Goal: Task Accomplishment & Management: Use online tool/utility

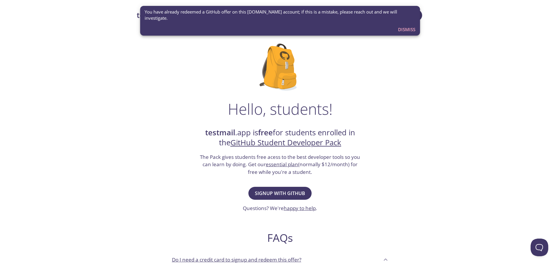
click at [495, 152] on div "testmail .app Product Pricing Docs Blog Console Hello, students! testmail .app …" at bounding box center [280, 261] width 560 height 511
click at [297, 190] on span "Signup with GitHub" at bounding box center [280, 193] width 50 height 8
click at [403, 26] on span "Dismiss" at bounding box center [406, 30] width 17 height 8
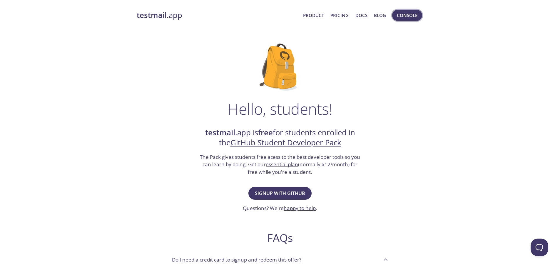
click at [403, 16] on span "Console" at bounding box center [407, 15] width 21 height 8
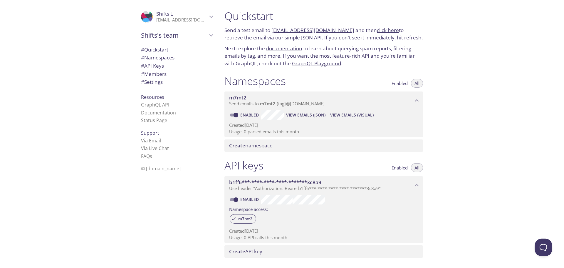
click at [148, 65] on span "# API Keys" at bounding box center [152, 65] width 23 height 7
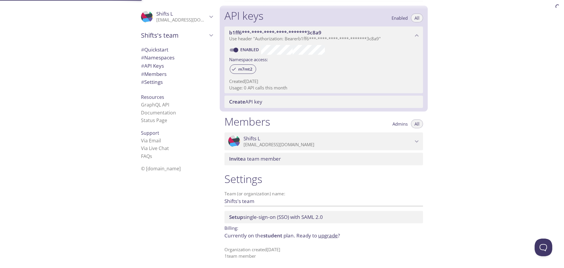
scroll to position [150, 0]
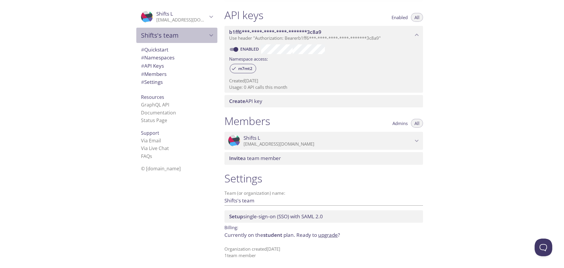
click at [173, 36] on span "Shifts's team" at bounding box center [174, 35] width 66 height 8
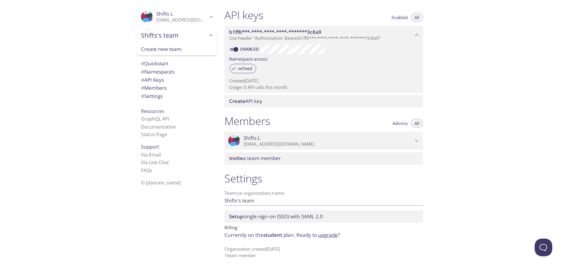
drag, startPoint x: 173, startPoint y: 37, endPoint x: 171, endPoint y: 21, distance: 15.4
click at [173, 36] on span "Shifts's team" at bounding box center [174, 35] width 66 height 8
click at [171, 16] on span "Shifts L" at bounding box center [181, 14] width 51 height 6
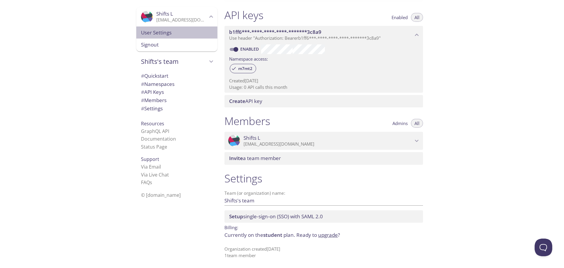
click at [169, 34] on span "User Settings" at bounding box center [177, 33] width 72 height 8
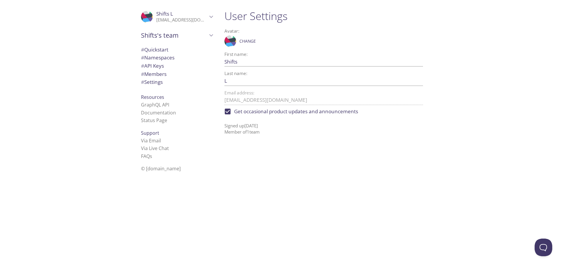
drag, startPoint x: 157, startPoint y: 76, endPoint x: 156, endPoint y: 81, distance: 4.3
click at [156, 79] on ul "# Quickstart # Namespaces # API Keys # Members # Settings" at bounding box center [176, 66] width 81 height 41
click at [156, 81] on span "# Settings" at bounding box center [152, 81] width 22 height 7
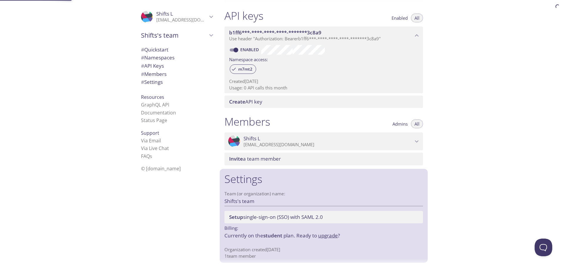
scroll to position [150, 0]
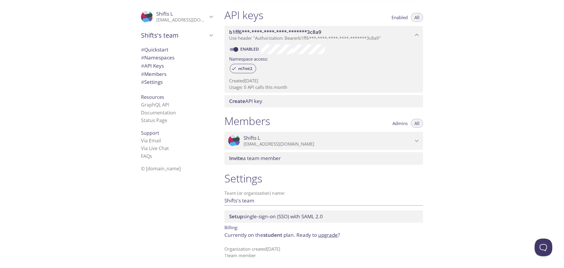
click at [330, 235] on link "upgrade" at bounding box center [328, 234] width 20 height 7
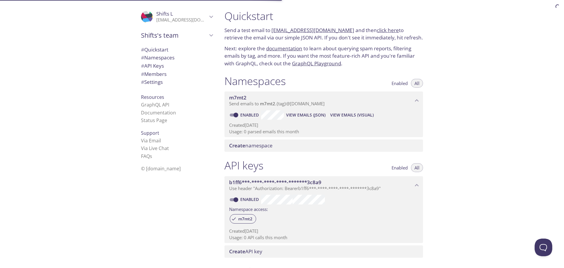
drag, startPoint x: 352, startPoint y: 151, endPoint x: 335, endPoint y: 63, distance: 90.3
click at [158, 50] on span "# Quickstart" at bounding box center [154, 49] width 27 height 7
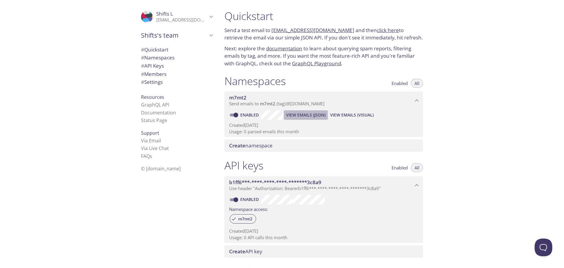
click at [301, 116] on span "View Emails (JSON)" at bounding box center [305, 114] width 39 height 7
click at [356, 117] on span "View Emails (Visual)" at bounding box center [351, 114] width 43 height 7
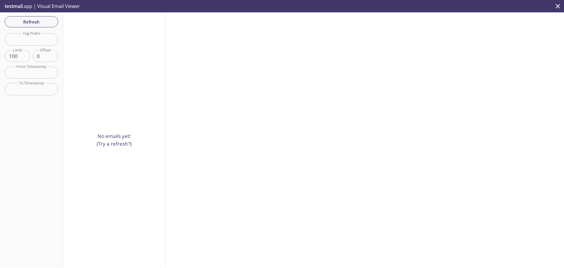
scroll to position [9, 0]
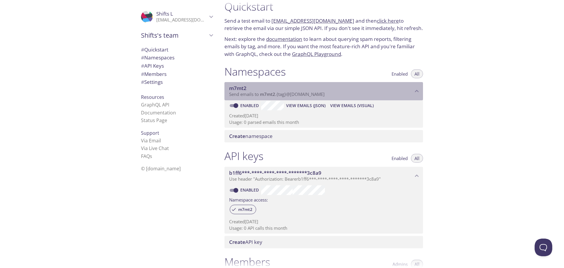
drag, startPoint x: 335, startPoint y: 94, endPoint x: 281, endPoint y: 127, distance: 64.0
click at [235, 91] on p "Send emails to m7mt2 . {tag} @inbox.testmail.app" at bounding box center [321, 94] width 184 height 6
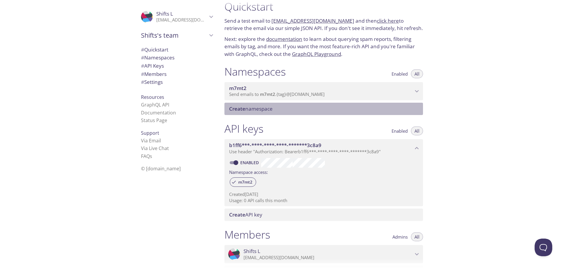
click at [243, 109] on span "Create" at bounding box center [237, 108] width 16 height 7
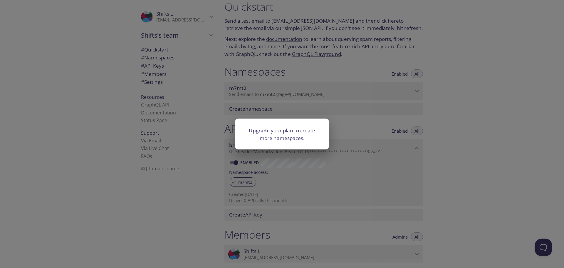
click at [347, 123] on div "Upgrade your plan to create more namespaces." at bounding box center [282, 134] width 564 height 268
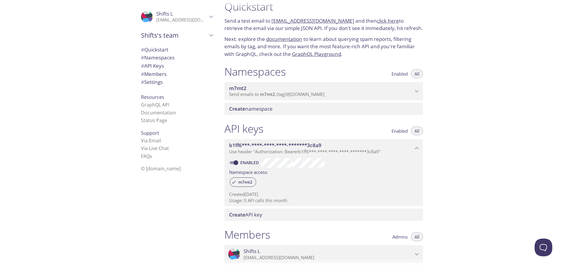
click at [320, 91] on span "m7mt2" at bounding box center [321, 88] width 184 height 6
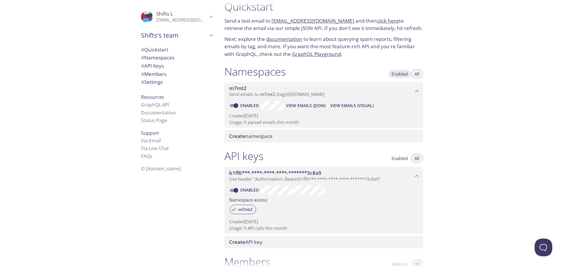
click at [404, 74] on span "Enabled" at bounding box center [400, 74] width 16 height 0
click at [413, 75] on button "All" at bounding box center [417, 73] width 12 height 9
click at [400, 74] on span "Enabled" at bounding box center [400, 74] width 16 height 0
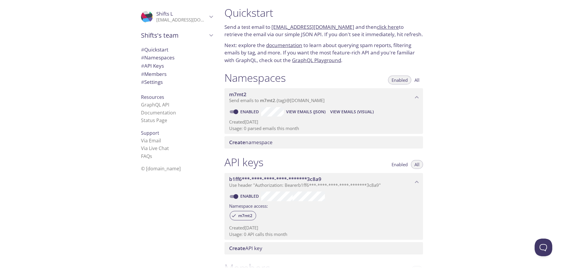
scroll to position [0, 0]
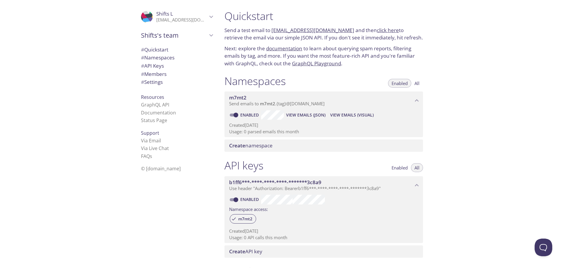
click at [234, 113] on input "Enabled" at bounding box center [235, 114] width 21 height 7
checkbox input "false"
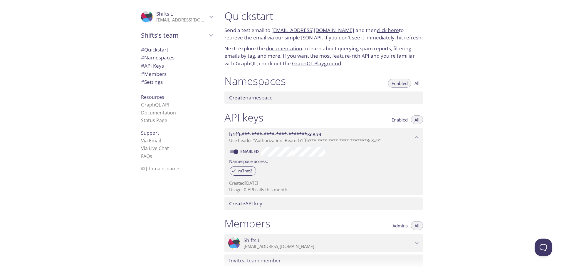
click at [242, 99] on span "Create" at bounding box center [237, 97] width 16 height 7
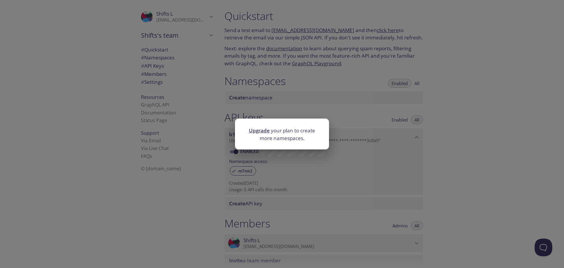
click at [264, 128] on link "Upgrade" at bounding box center [259, 130] width 21 height 7
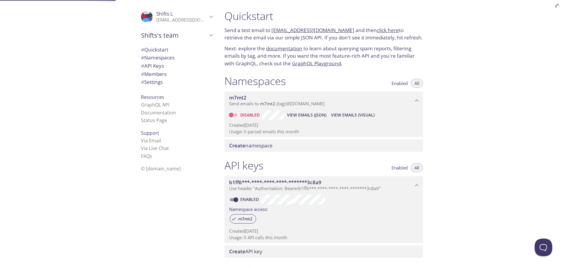
click at [236, 114] on input "Disabled" at bounding box center [231, 114] width 21 height 7
checkbox input "true"
drag, startPoint x: 296, startPoint y: 29, endPoint x: 260, endPoint y: 34, distance: 36.1
click at [257, 34] on p "Send a test email to m7mt2.test@inbox.testmail.app and then click here to retri…" at bounding box center [324, 33] width 199 height 15
drag, startPoint x: 297, startPoint y: 29, endPoint x: 244, endPoint y: 36, distance: 53.4
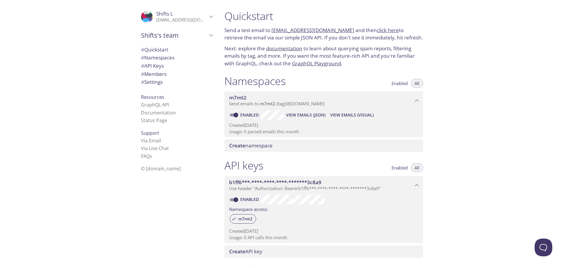
click at [241, 37] on p "Send a test email to m7mt2.test@inbox.testmail.app and then click here to retri…" at bounding box center [324, 33] width 199 height 15
click at [354, 117] on span "View Emails (Visual)" at bounding box center [351, 114] width 43 height 7
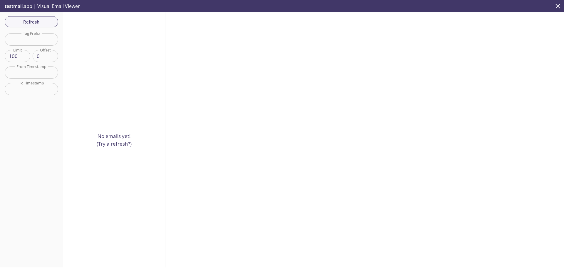
click at [31, 20] on span "Refresh" at bounding box center [31, 22] width 44 height 8
click at [490, 202] on div at bounding box center [364, 139] width 399 height 255
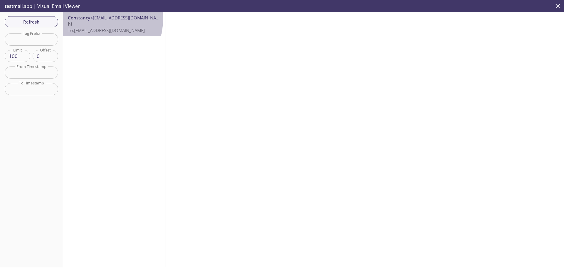
click at [92, 19] on span "<michaelsall420@gmail.com>" at bounding box center [128, 18] width 76 height 6
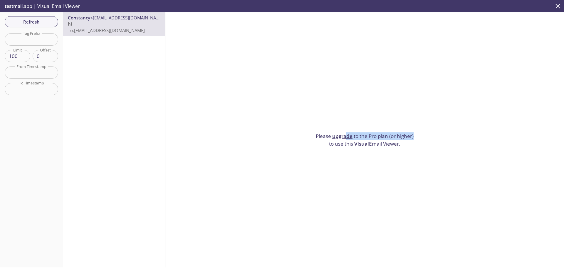
drag, startPoint x: 411, startPoint y: 134, endPoint x: 344, endPoint y: 130, distance: 66.8
click at [344, 130] on div "Please upgrade to the Pro plan (or higher) to use this Visual Email Viewer." at bounding box center [364, 139] width 399 height 255
click at [319, 112] on div "Please upgrade to the Pro plan (or higher) to use this Visual Email Viewer." at bounding box center [364, 139] width 399 height 255
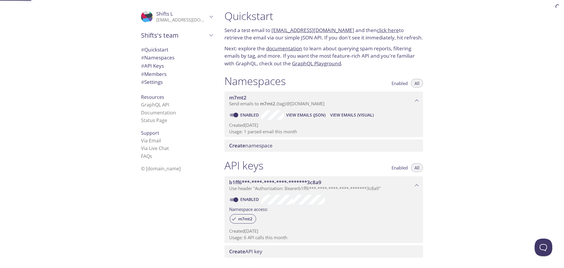
scroll to position [9, 0]
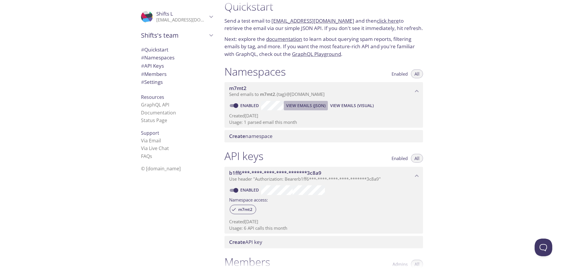
click at [302, 108] on span "View Emails (JSON)" at bounding box center [305, 105] width 39 height 7
click at [89, 138] on div ".cls-1 { fill: #6d5ca8; } .cls-2 { fill: #3fc191; } .cls-3 { fill: #3b4752; } .…" at bounding box center [110, 134] width 220 height 268
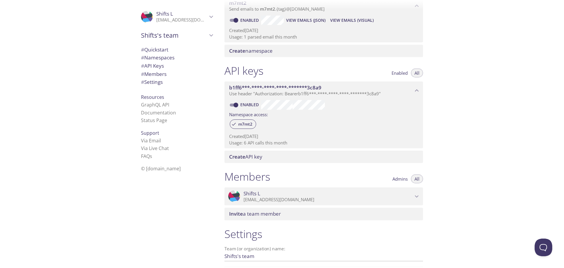
scroll to position [98, 0]
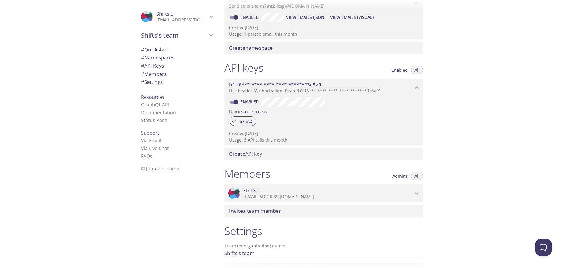
drag, startPoint x: 243, startPoint y: 135, endPoint x: 311, endPoint y: 140, distance: 68.7
click at [311, 140] on div "Created 20 Mar 2022 Usage: 6 API calls this month" at bounding box center [323, 135] width 189 height 15
click at [311, 140] on p "Usage: 6 API calls this month" at bounding box center [323, 140] width 189 height 6
drag, startPoint x: 291, startPoint y: 138, endPoint x: 236, endPoint y: 133, distance: 54.9
click at [232, 133] on div "Created 20 Mar 2022 Usage: 6 API calls this month" at bounding box center [323, 135] width 189 height 15
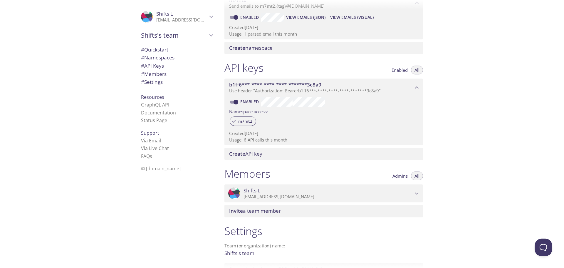
click at [277, 139] on p "Usage: 6 API calls this month" at bounding box center [323, 140] width 189 height 6
click at [246, 121] on span "m7mt2" at bounding box center [245, 120] width 21 height 5
click at [249, 123] on span "m7mt2" at bounding box center [245, 120] width 21 height 5
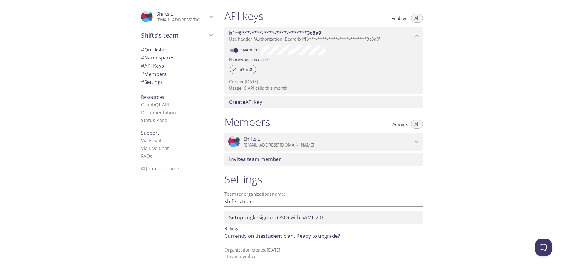
scroll to position [150, 0]
click at [149, 150] on link "Via Live Chat" at bounding box center [155, 148] width 28 height 6
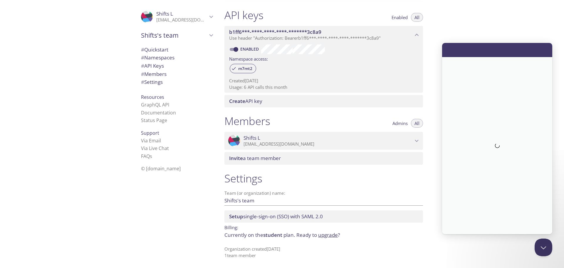
scroll to position [0, 0]
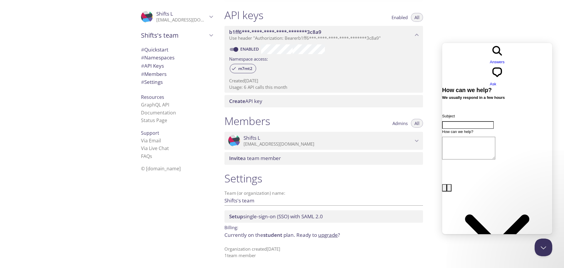
drag, startPoint x: 461, startPoint y: 51, endPoint x: 883, endPoint y: 105, distance: 425.1
click at [442, 48] on html "search-medium Answers chat-square Ask How can we help? We usually respond in a …" at bounding box center [497, 166] width 110 height 247
click at [148, 80] on span "# Settings" at bounding box center [152, 81] width 22 height 7
click at [149, 75] on span "# Members" at bounding box center [154, 74] width 26 height 7
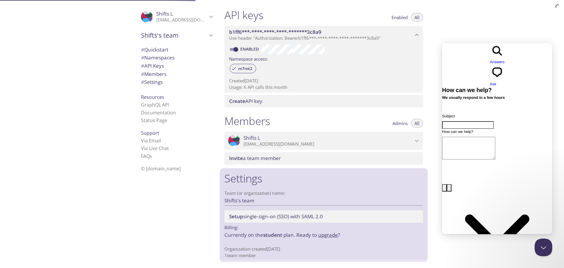
click at [152, 82] on span "# Settings" at bounding box center [152, 81] width 22 height 7
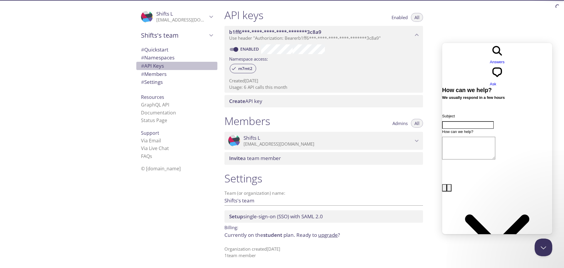
click at [149, 69] on span "# API Keys" at bounding box center [177, 66] width 72 height 8
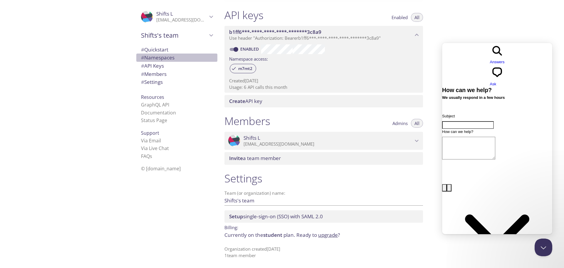
click at [152, 58] on span "# Namespaces" at bounding box center [158, 57] width 34 height 7
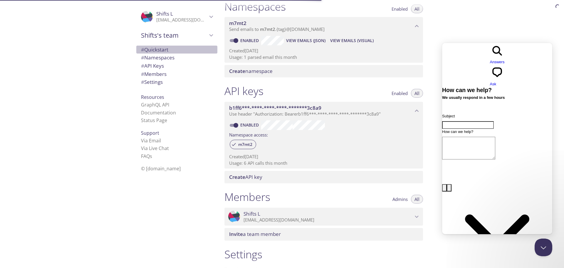
click at [155, 52] on span "# Quickstart" at bounding box center [154, 49] width 27 height 7
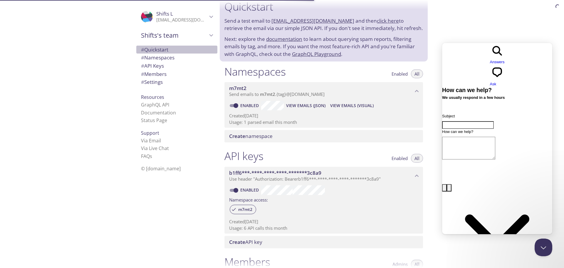
click at [155, 52] on span "# Quickstart" at bounding box center [154, 49] width 27 height 7
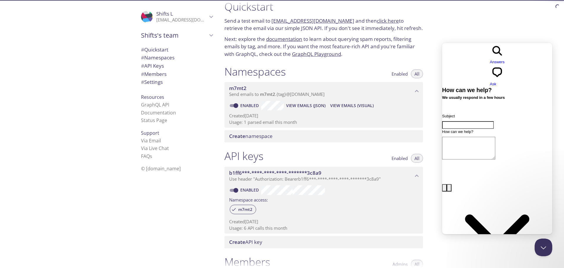
click at [155, 52] on span "# Quickstart" at bounding box center [154, 49] width 27 height 7
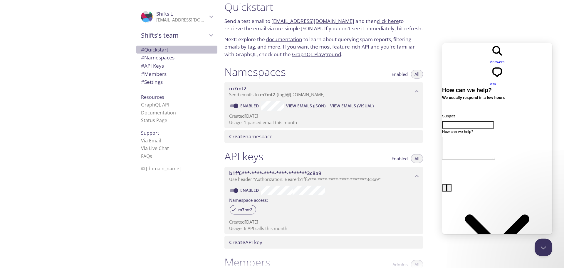
click at [155, 52] on span "# Quickstart" at bounding box center [154, 49] width 27 height 7
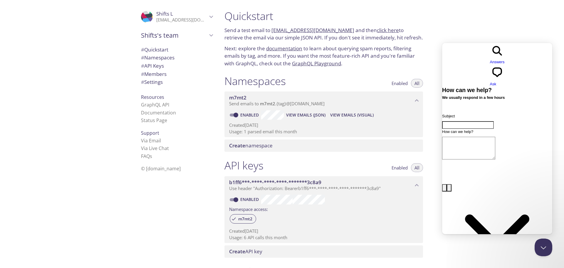
click at [247, 16] on h1 "Quickstart" at bounding box center [324, 15] width 199 height 13
click at [187, 17] on span "Shifts L" at bounding box center [181, 14] width 51 height 6
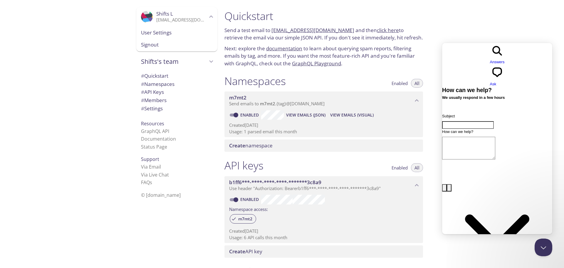
click at [194, 18] on p "treeqryt@gmail.com" at bounding box center [181, 20] width 51 height 6
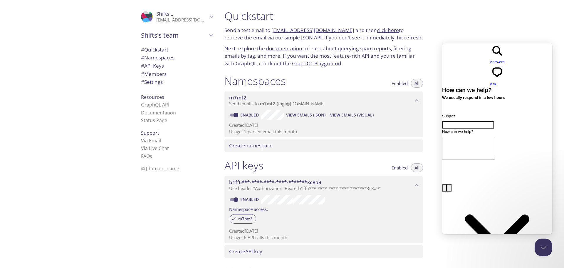
click at [196, 34] on span "Shifts's team" at bounding box center [174, 35] width 66 height 8
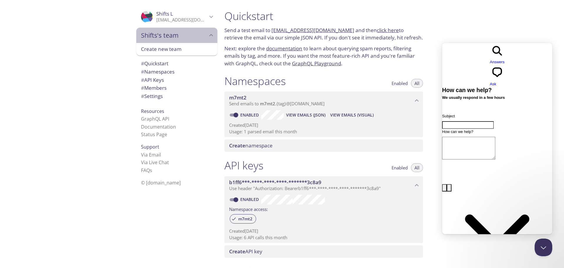
click at [202, 37] on span "Shifts's team" at bounding box center [174, 35] width 66 height 8
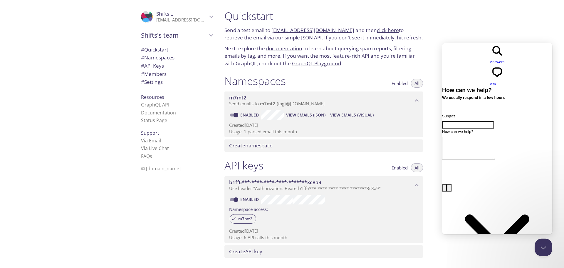
drag, startPoint x: 371, startPoint y: 70, endPoint x: 399, endPoint y: 70, distance: 27.9
click at [371, 70] on div "Quickstart Send a test email to m7mt2.test@inbox.testmail.app and then click he…" at bounding box center [324, 38] width 208 height 65
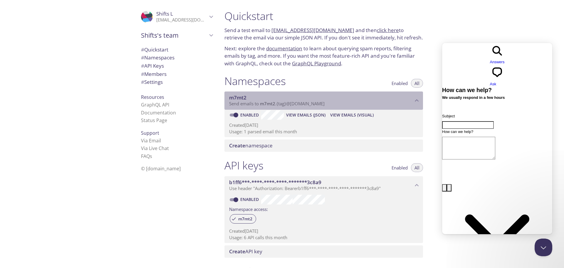
drag, startPoint x: 259, startPoint y: 103, endPoint x: 338, endPoint y: 39, distance: 101.3
click at [350, 55] on div "Quickstart Send a test email to m7mt2.test@inbox.testmail.app and then click he…" at bounding box center [326, 134] width 213 height 268
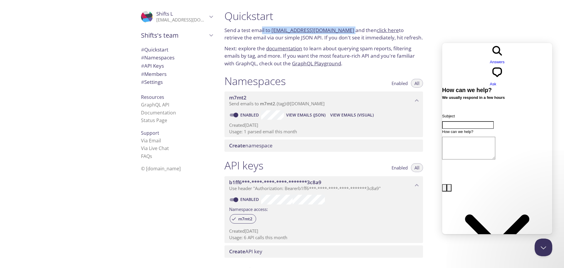
drag, startPoint x: 348, startPoint y: 31, endPoint x: 279, endPoint y: 22, distance: 69.3
click at [262, 32] on p "Send a test email to m7mt2.test@inbox.testmail.app and then click here to retri…" at bounding box center [324, 33] width 199 height 15
click at [281, 21] on h1 "Quickstart" at bounding box center [324, 15] width 199 height 13
click at [273, 25] on div "Quickstart Send a test email to m7mt2.test@inbox.testmail.app and then click he…" at bounding box center [324, 38] width 208 height 65
drag, startPoint x: 272, startPoint y: 29, endPoint x: 346, endPoint y: 32, distance: 74.4
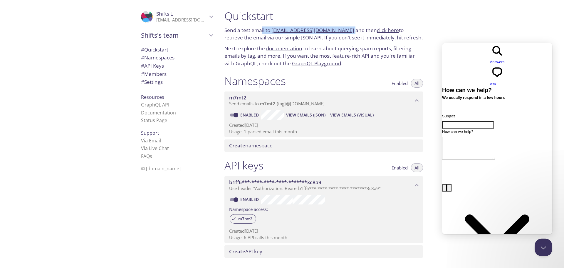
click at [346, 32] on p "Send a test email to m7mt2.test@inbox.testmail.app and then click here to retri…" at bounding box center [324, 33] width 199 height 15
copy link "m7mt2.test@inbox.testmail.app"
click at [77, 123] on div ".cls-1 { fill: #6d5ca8; } .cls-2 { fill: #3fc191; } .cls-3 { fill: #3b4752; } .…" at bounding box center [110, 134] width 220 height 268
click at [295, 115] on span "View Emails (JSON)" at bounding box center [305, 114] width 39 height 7
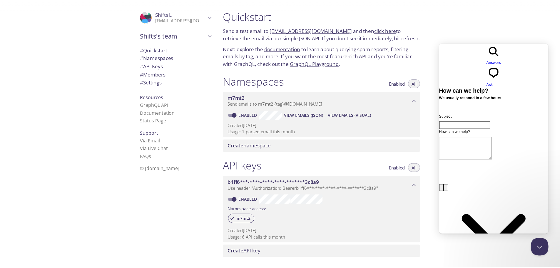
scroll to position [2, 0]
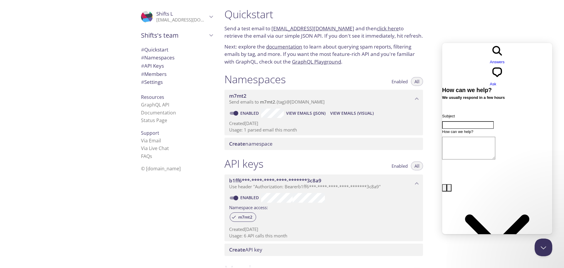
click at [351, 112] on span "View Emails (Visual)" at bounding box center [351, 113] width 43 height 7
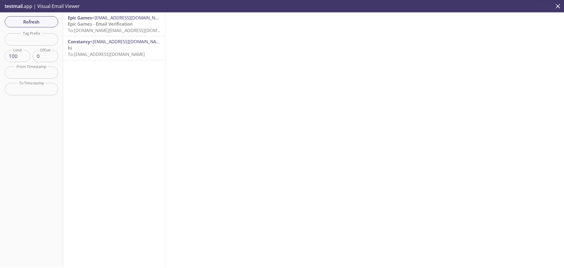
click at [86, 35] on div "Epic Games <help@acct.epicgames.com> Epic Games - Email Verification To: m7mt2.…" at bounding box center [114, 24] width 102 height 24
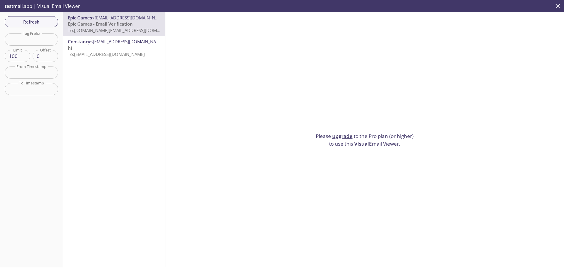
click at [338, 135] on link "upgrade" at bounding box center [342, 136] width 20 height 7
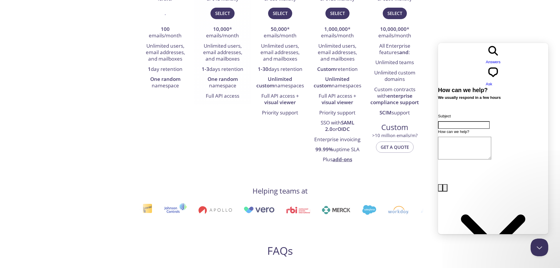
scroll to position [88, 0]
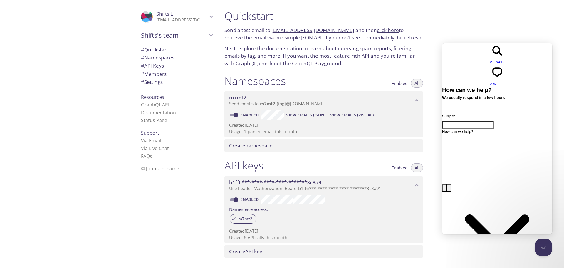
click at [148, 67] on span "# API Keys" at bounding box center [152, 65] width 23 height 7
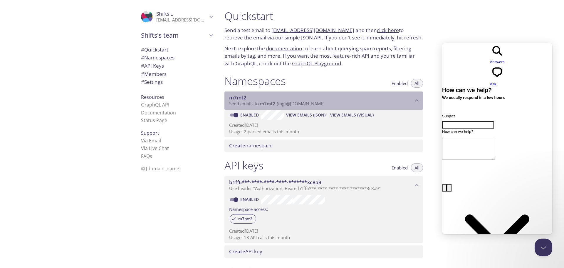
drag, startPoint x: 263, startPoint y: 103, endPoint x: 251, endPoint y: 101, distance: 13.0
click at [270, 103] on span "m7mt2" at bounding box center [267, 104] width 15 height 6
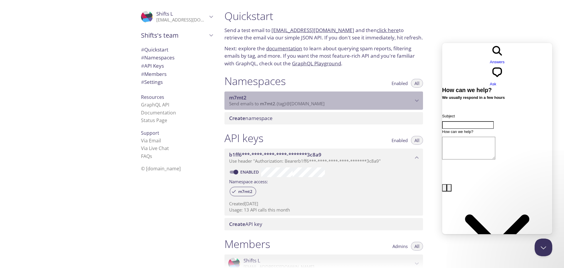
drag, startPoint x: 241, startPoint y: 95, endPoint x: 227, endPoint y: 96, distance: 14.1
click at [227, 96] on div "m7mt2 Send emails to m7mt2 . {tag} @inbox.testmail.app" at bounding box center [324, 100] width 199 height 18
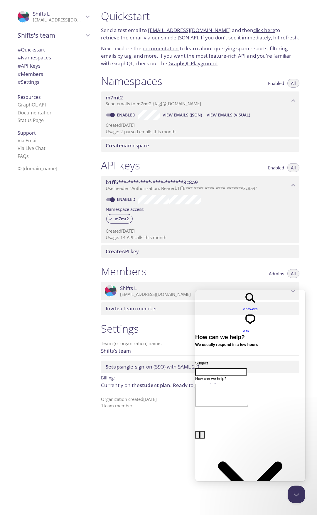
click at [190, 113] on span "View Emails (JSON)" at bounding box center [182, 114] width 39 height 7
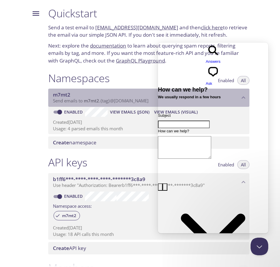
drag, startPoint x: 89, startPoint y: 100, endPoint x: 51, endPoint y: 104, distance: 38.1
click at [97, 101] on span "m7mt2" at bounding box center [91, 101] width 15 height 6
